Goal: Task Accomplishment & Management: Use online tool/utility

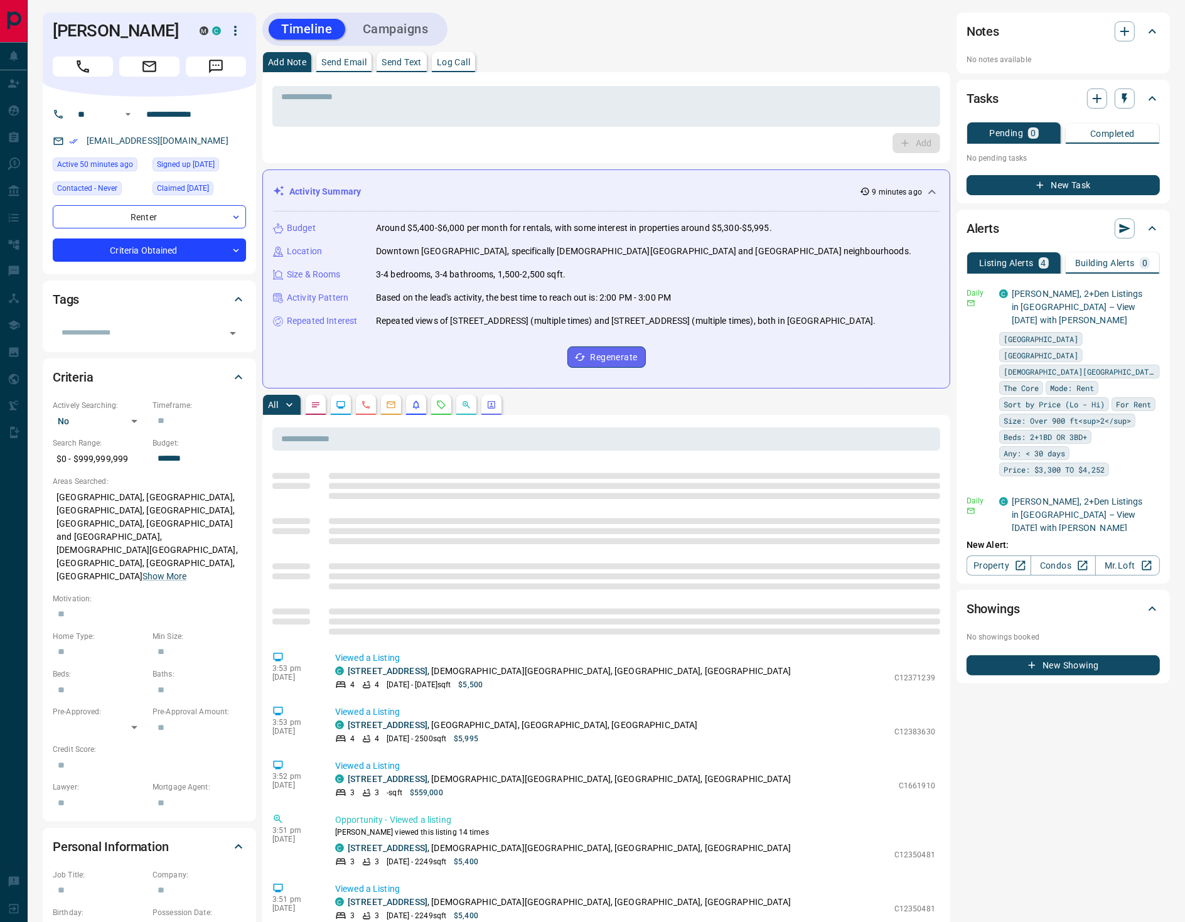
click at [470, 61] on p "Log Call" at bounding box center [453, 62] width 33 height 9
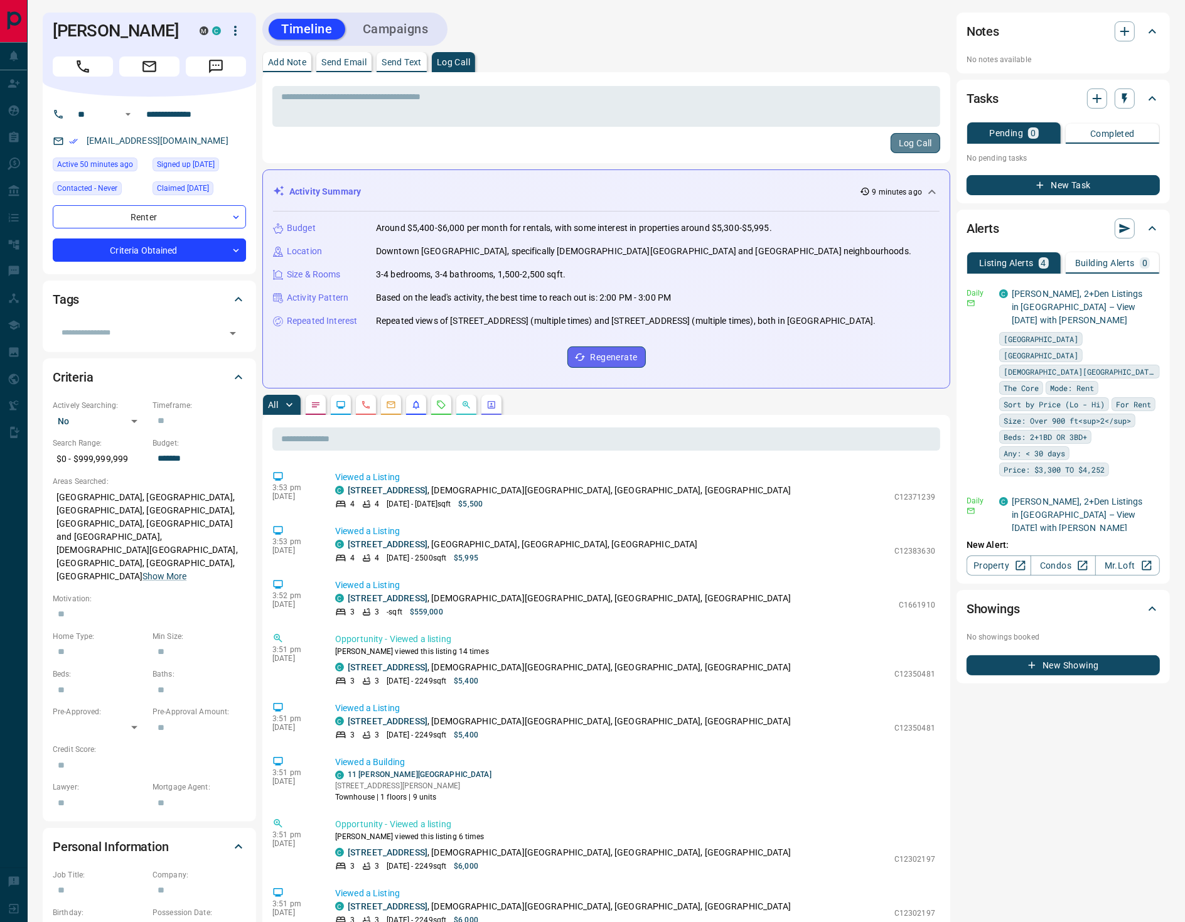
click at [913, 144] on button "Log Call" at bounding box center [915, 143] width 50 height 20
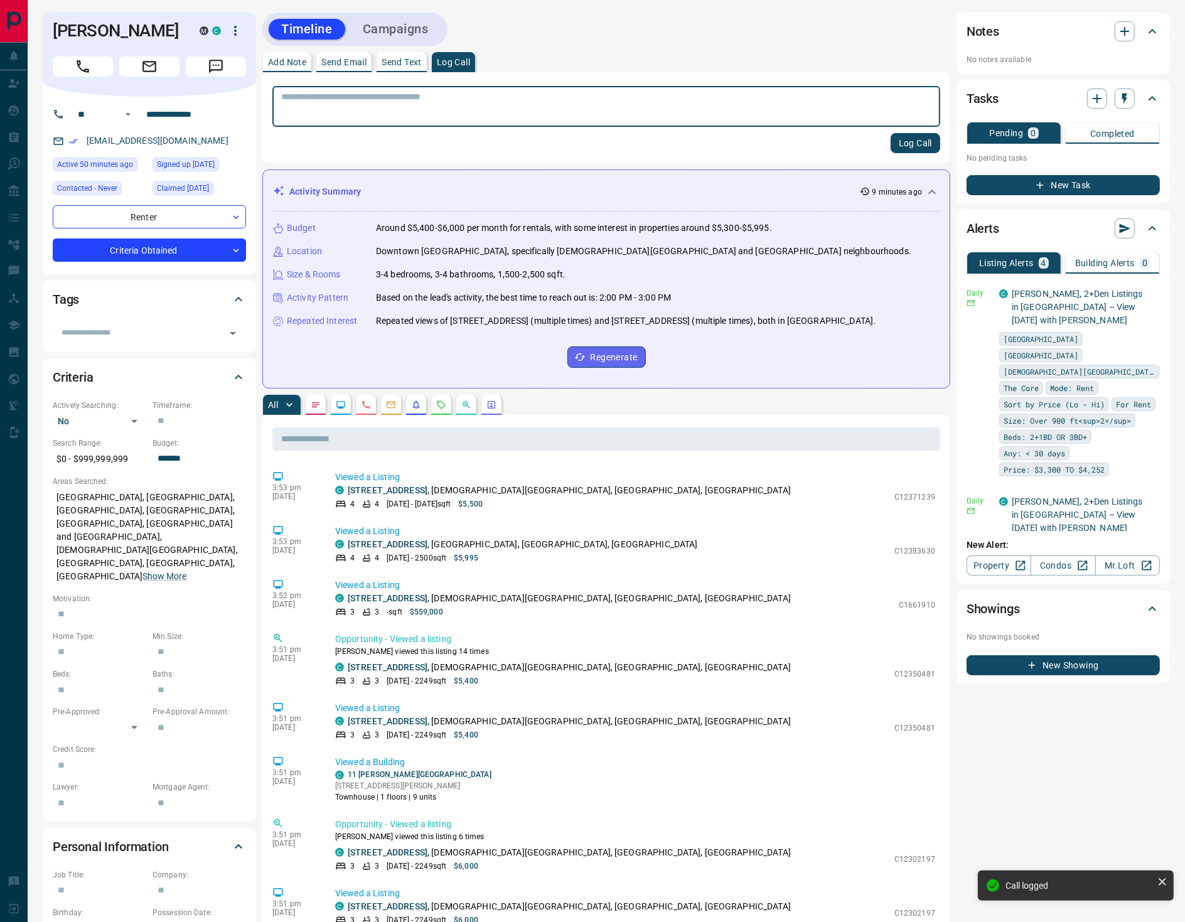
click at [442, 402] on icon "Requests" at bounding box center [441, 405] width 10 height 10
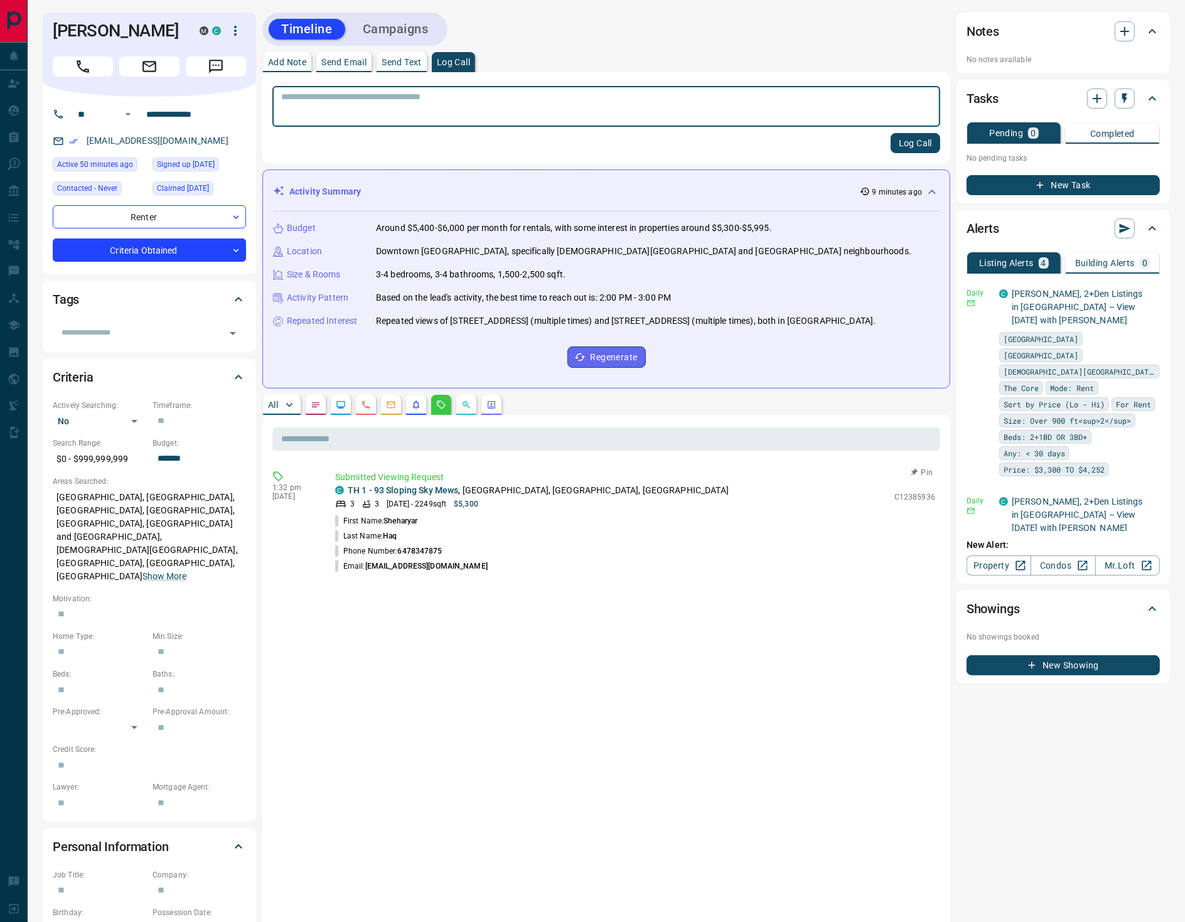
click at [923, 467] on button "Pin" at bounding box center [922, 472] width 36 height 11
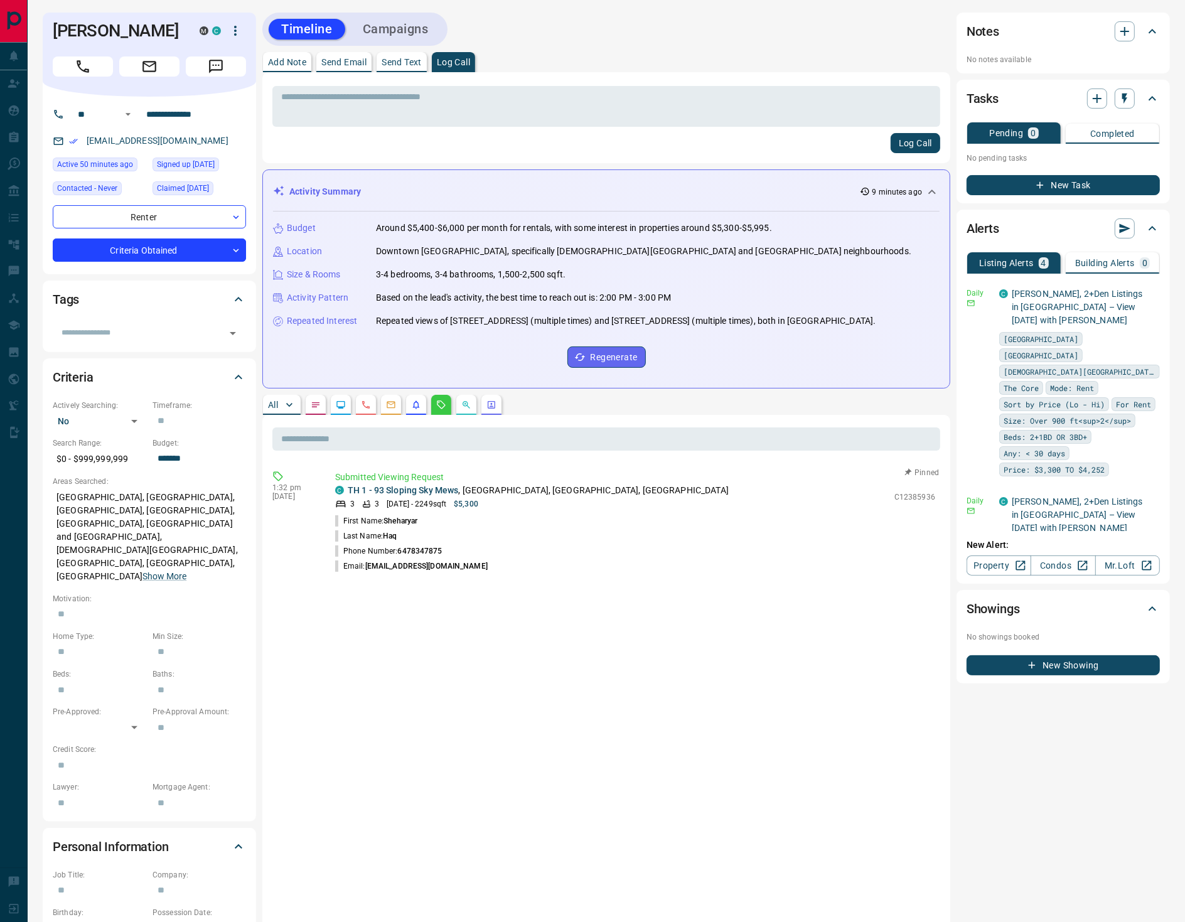
click at [403, 15] on div "Timeline Campaigns" at bounding box center [354, 29] width 185 height 33
click at [408, 31] on button "Campaigns" at bounding box center [395, 29] width 91 height 21
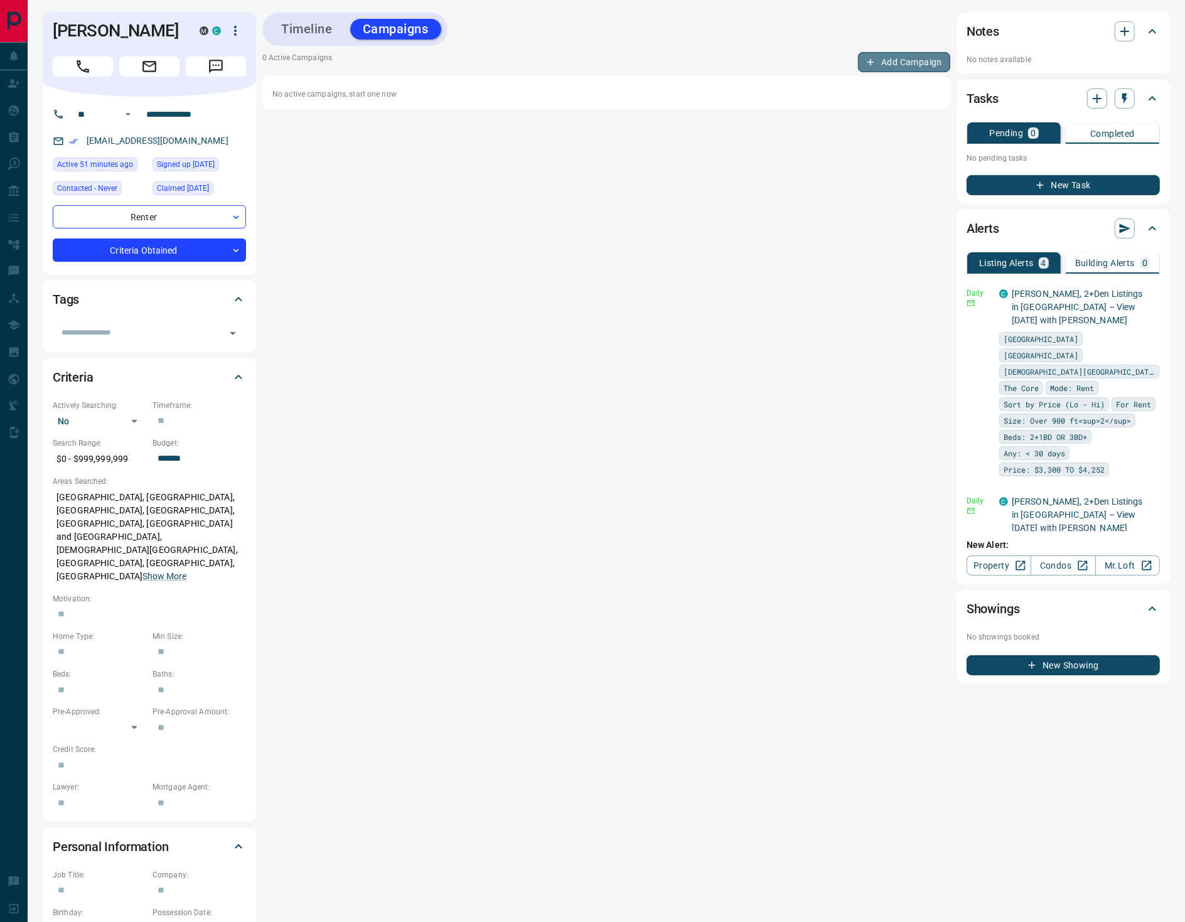
click at [931, 57] on button "Add Campaign" at bounding box center [904, 62] width 92 height 20
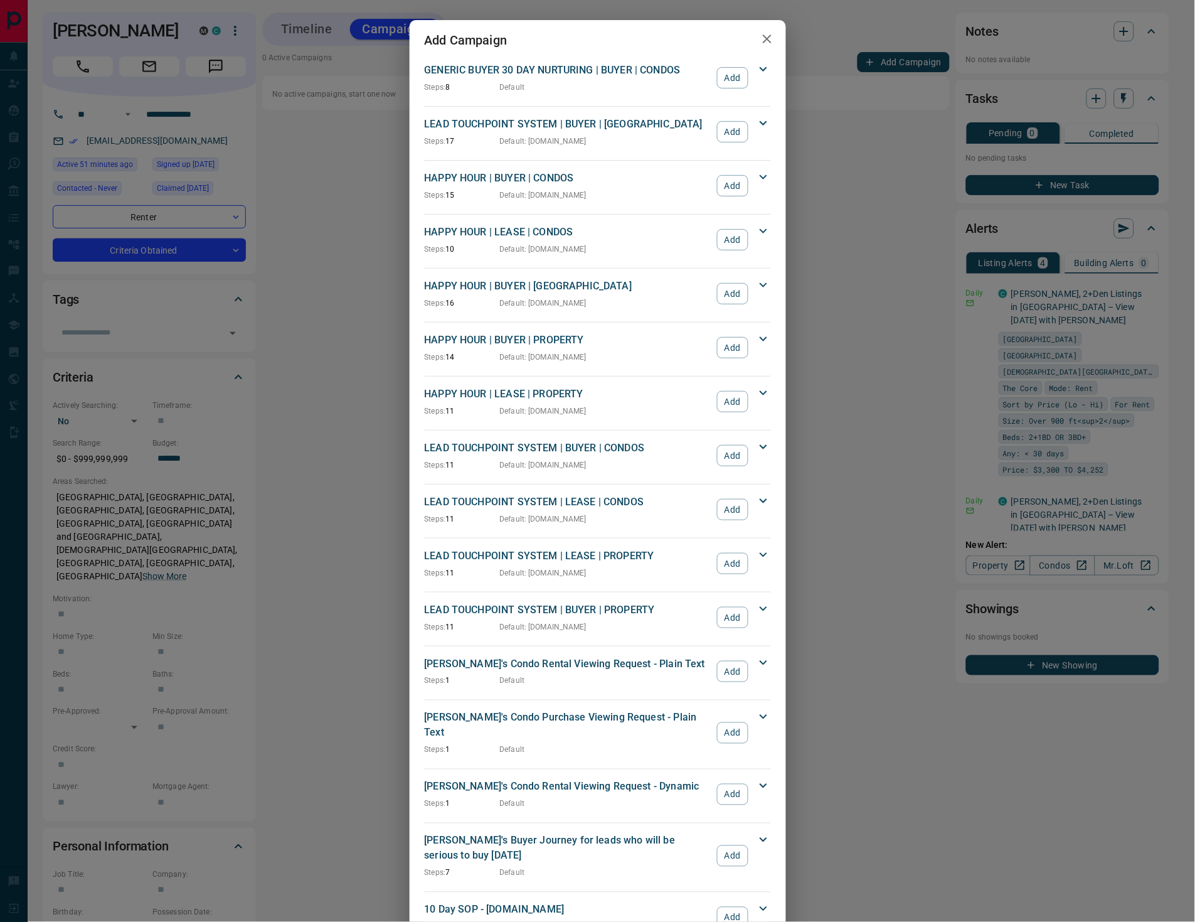
scroll to position [1186, 0]
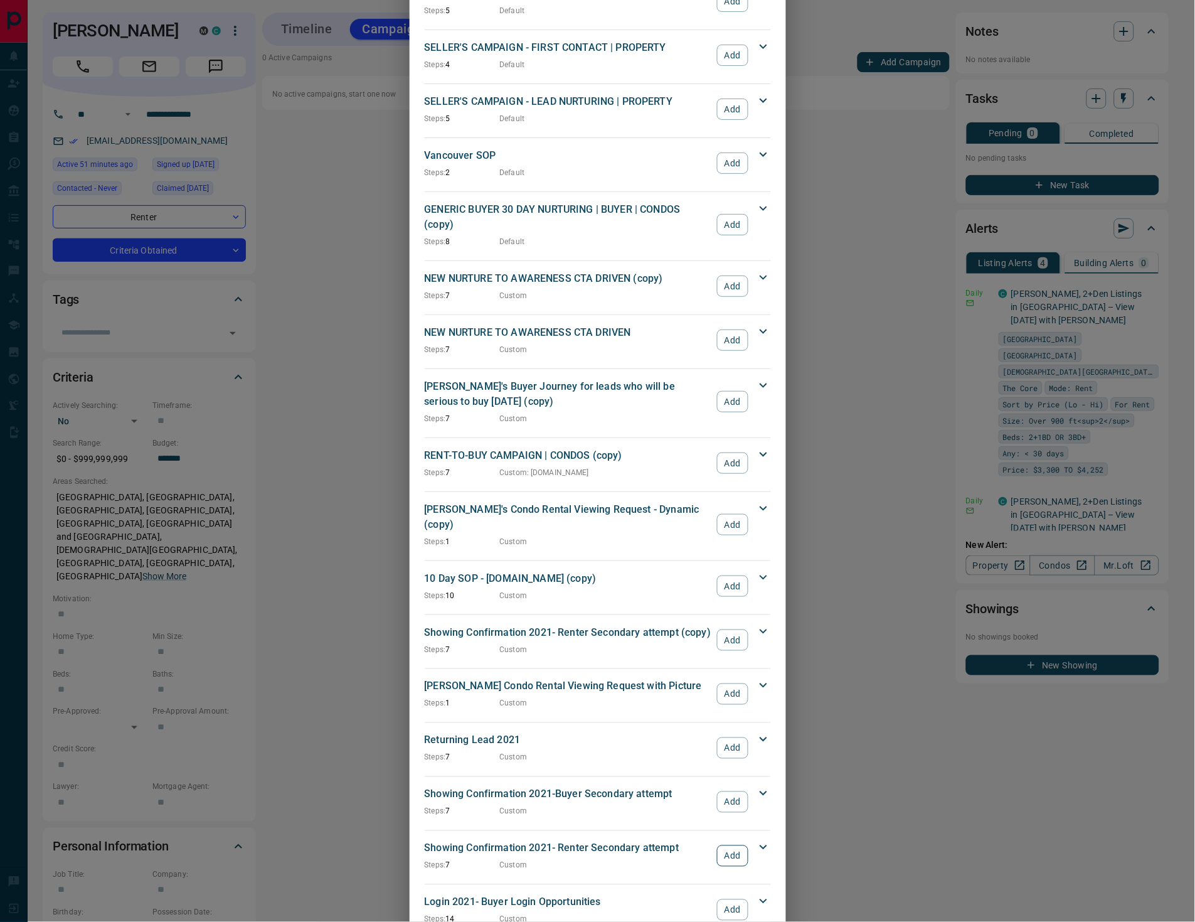
click at [722, 845] on button "Add" at bounding box center [732, 855] width 31 height 21
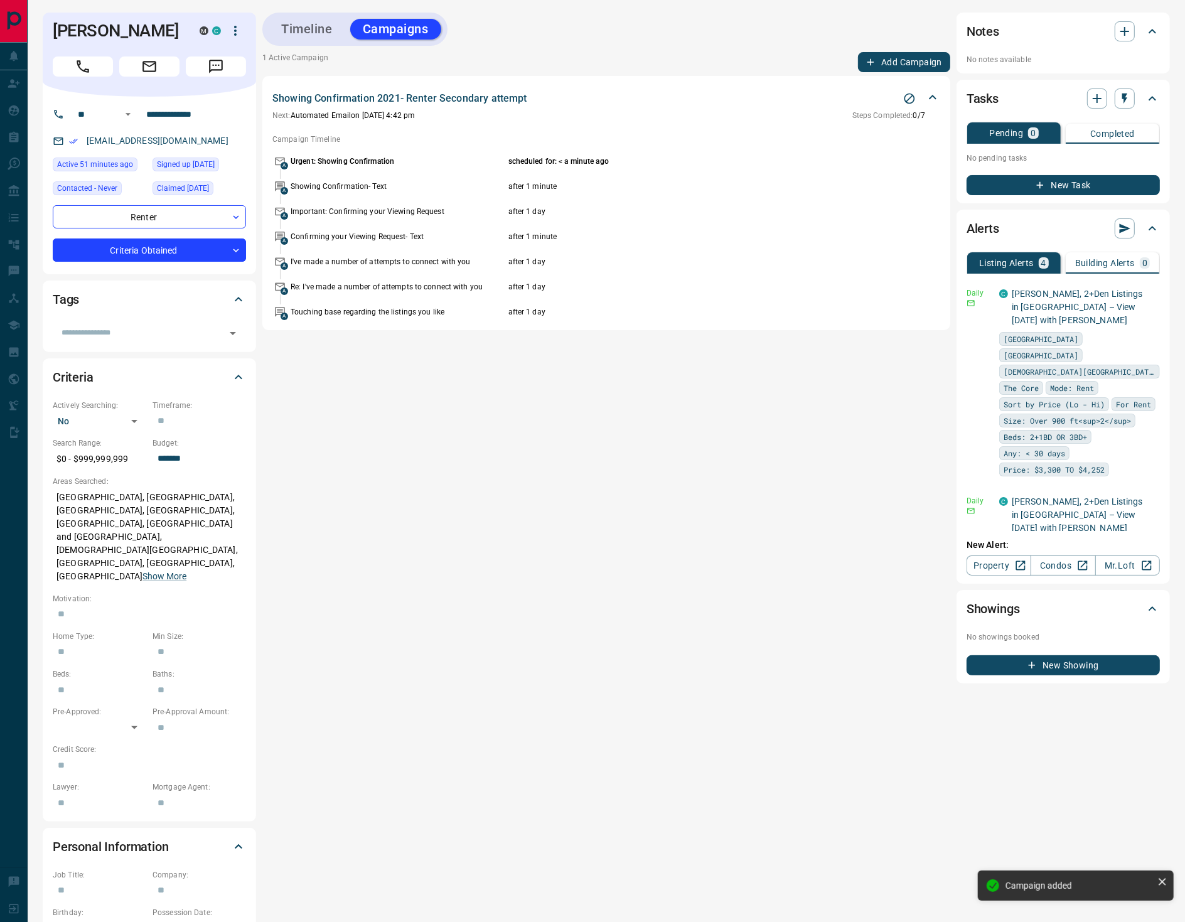
click at [885, 63] on button "Add Campaign" at bounding box center [904, 62] width 92 height 20
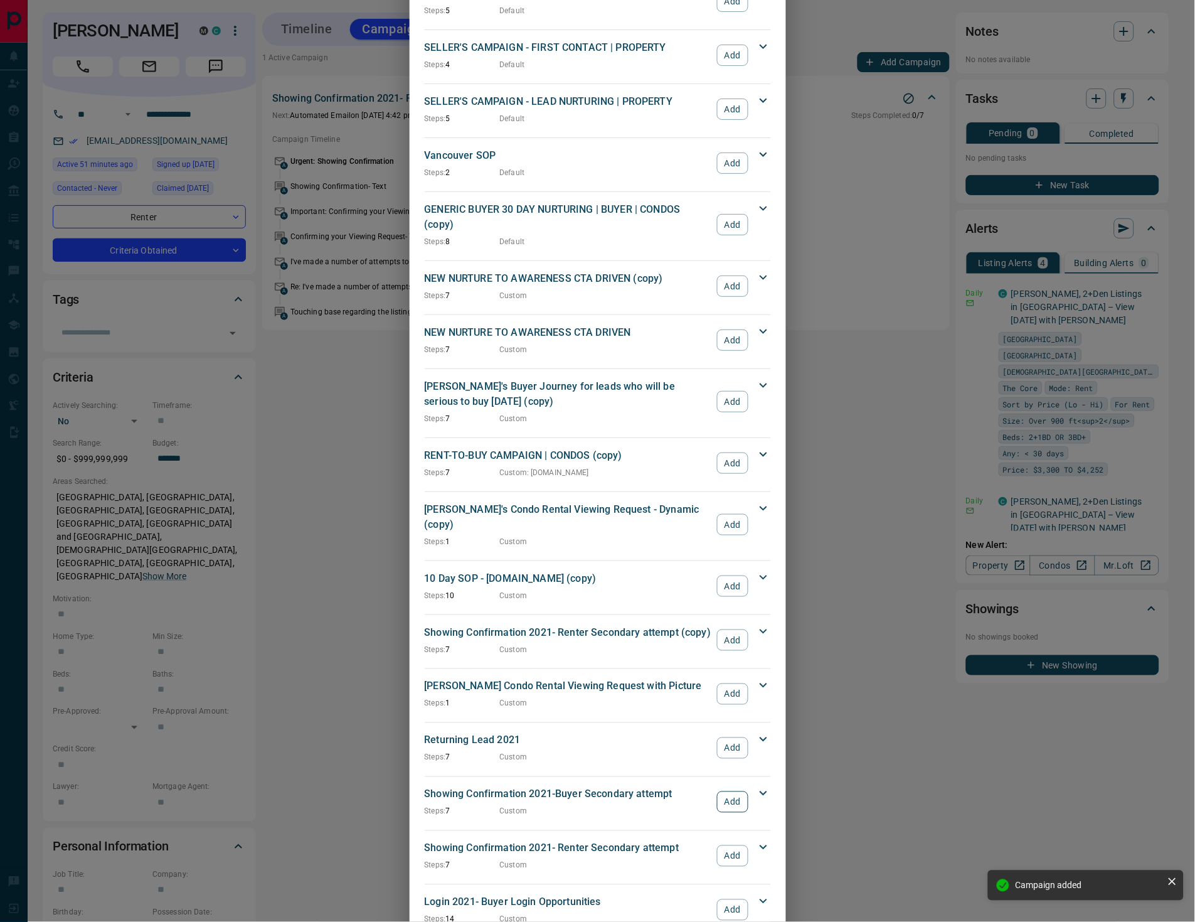
click at [722, 791] on button "Add" at bounding box center [732, 801] width 31 height 21
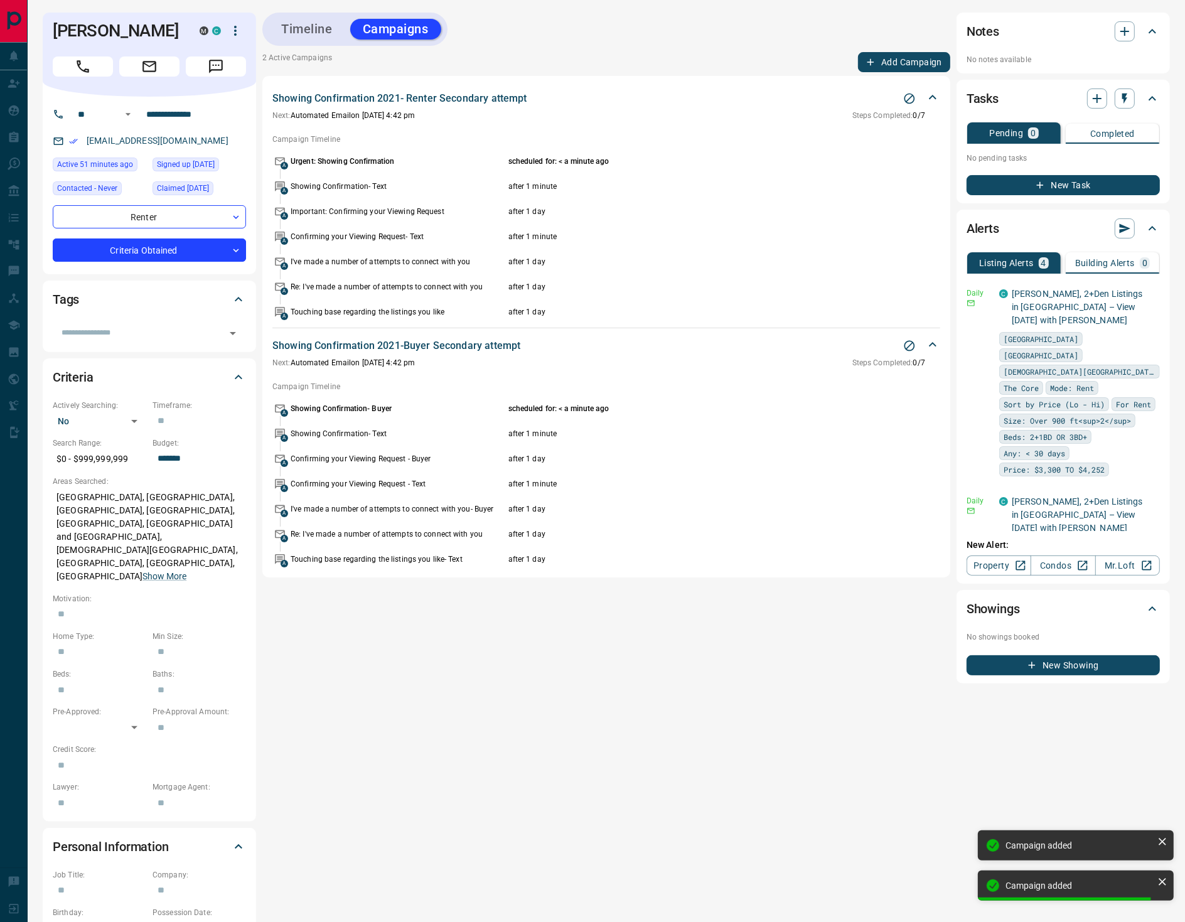
click at [884, 63] on button "Add Campaign" at bounding box center [904, 62] width 92 height 20
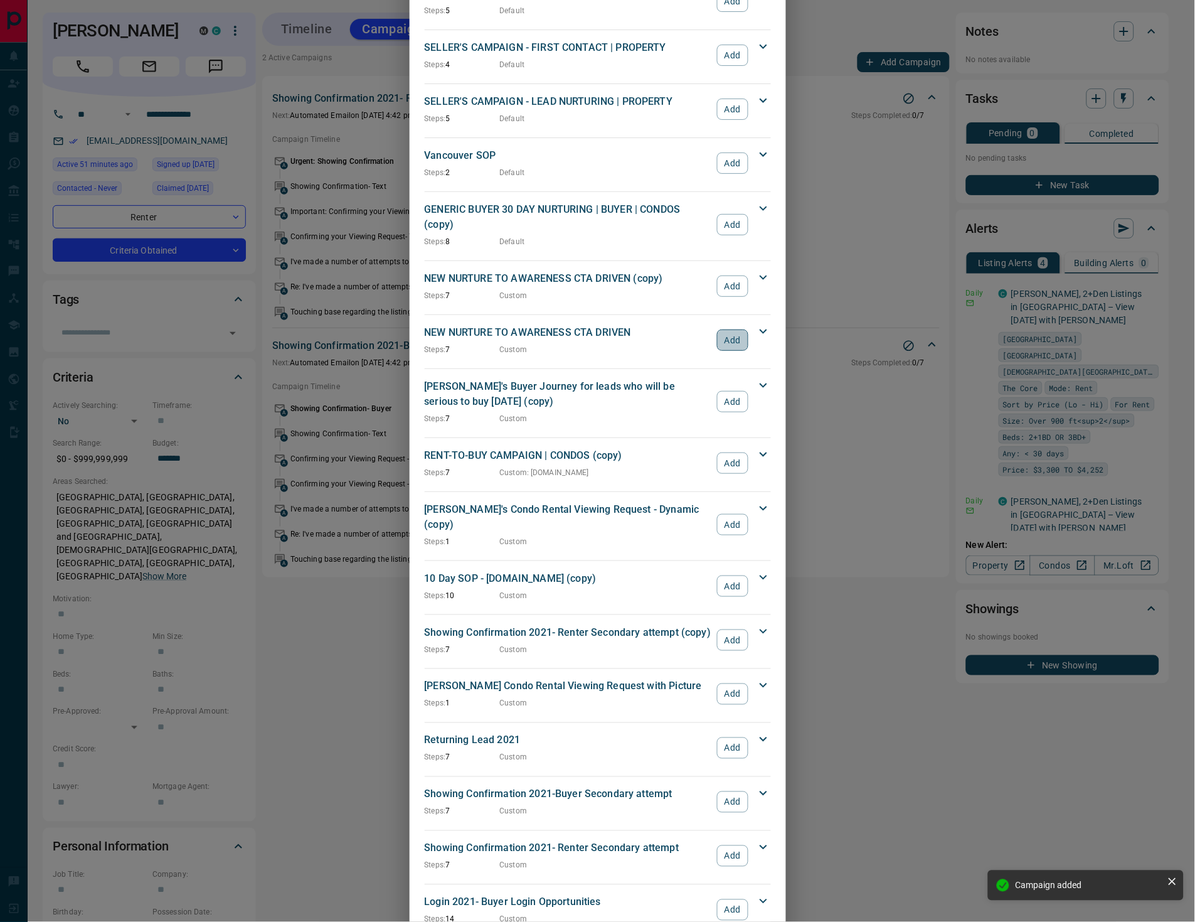
click at [725, 329] on button "Add" at bounding box center [732, 339] width 31 height 21
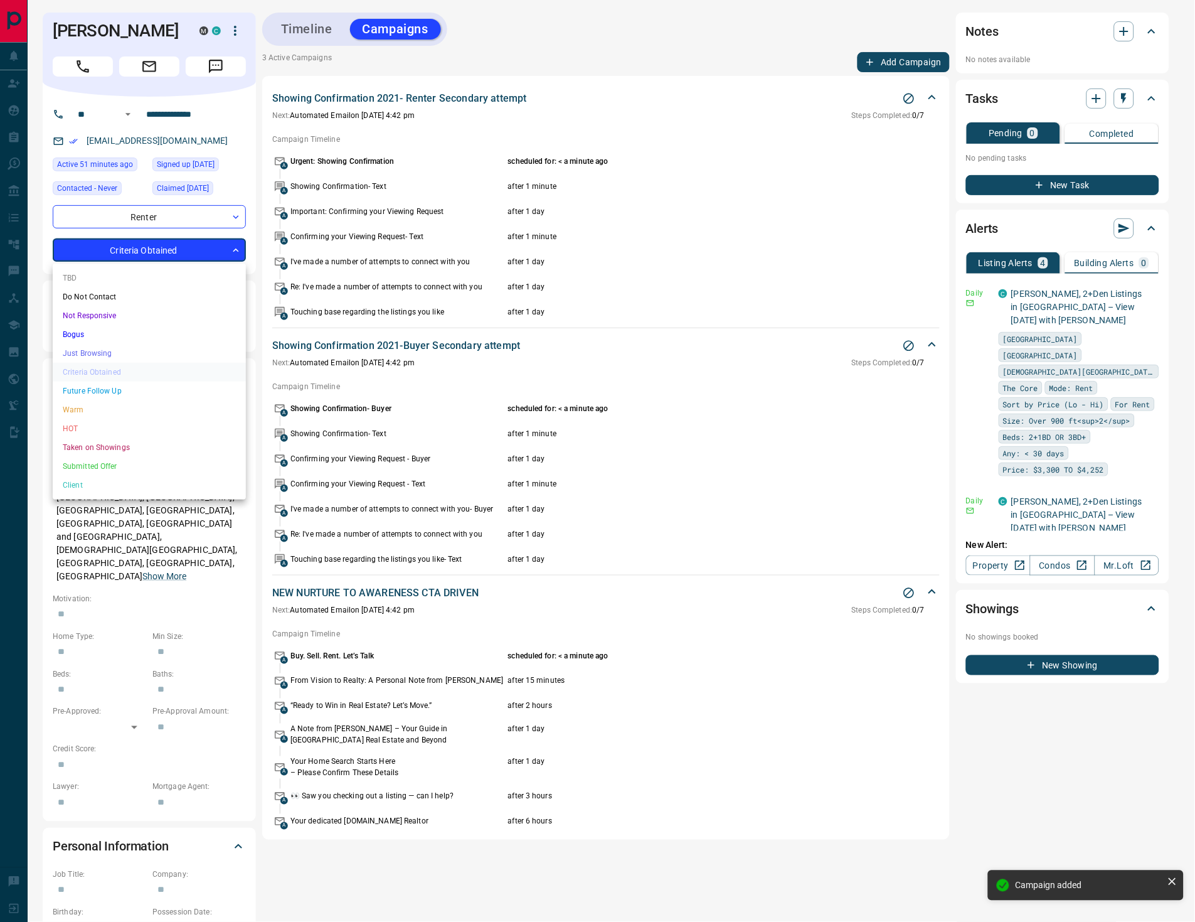
click at [193, 248] on body "**********" at bounding box center [597, 553] width 1195 height 1106
click at [106, 425] on li "HOT" at bounding box center [149, 428] width 193 height 19
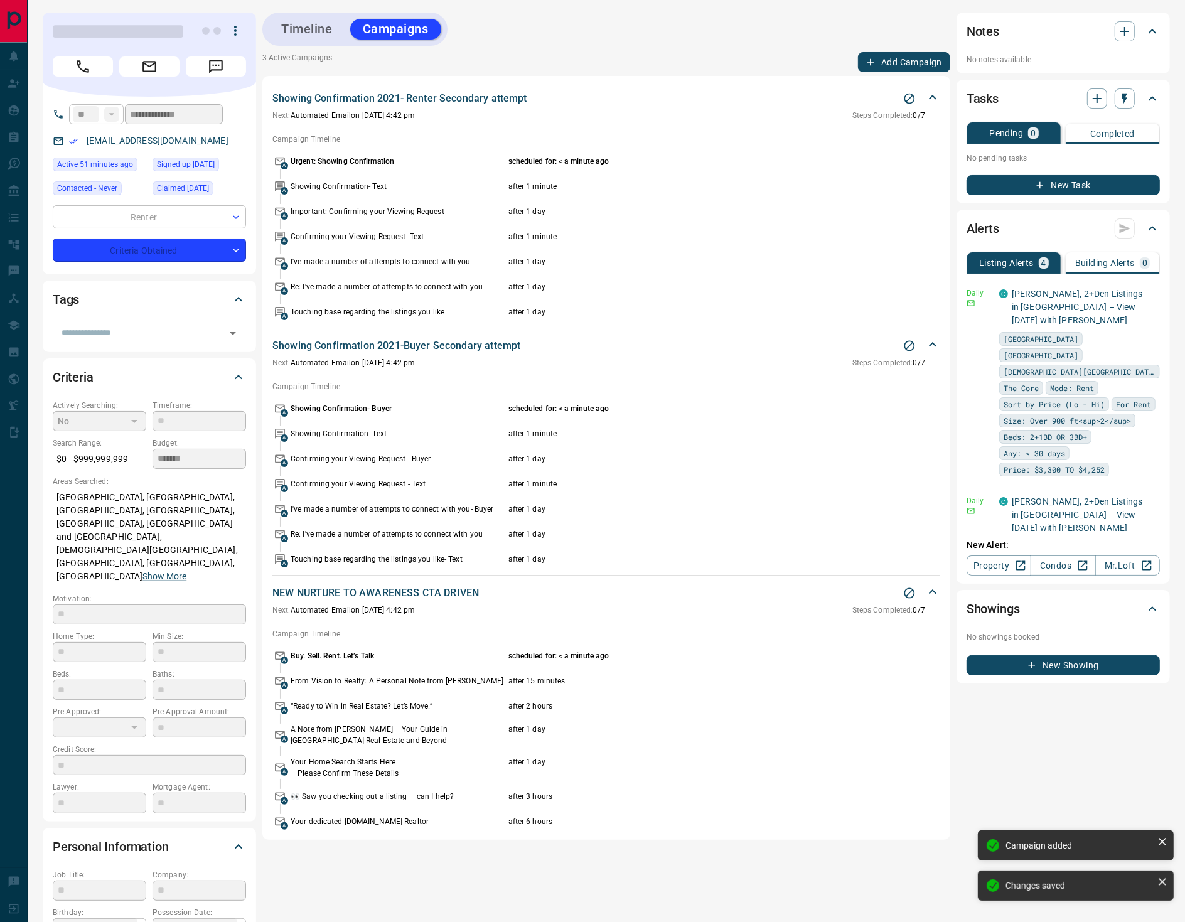
type input "*"
